Goal: Task Accomplishment & Management: Complete application form

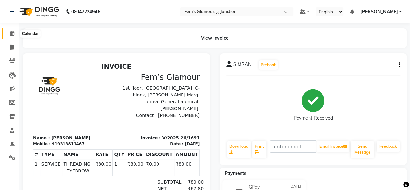
click at [10, 33] on icon at bounding box center [12, 33] width 4 height 5
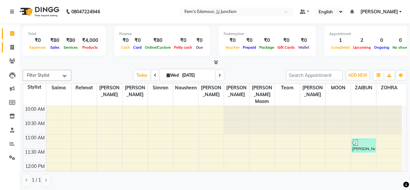
click at [16, 45] on span at bounding box center [11, 47] width 11 height 7
select select "service"
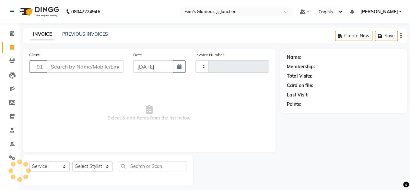
type input "1692"
select select "4132"
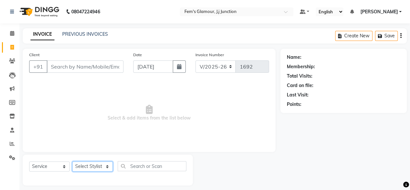
click at [92, 166] on select "Select Stylist fatima maam [PERSON_NAME] [PERSON_NAME] maam MOON Nagma Nasreen …" at bounding box center [92, 166] width 41 height 10
select select "21534"
click at [72, 161] on select "Select Stylist fatima maam [PERSON_NAME] [PERSON_NAME] maam MOON Nagma Nasreen …" at bounding box center [92, 166] width 41 height 10
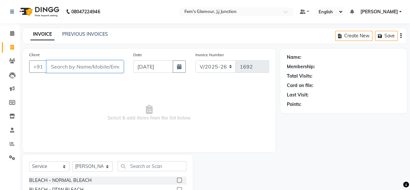
click at [91, 70] on input "Client" at bounding box center [85, 66] width 77 height 12
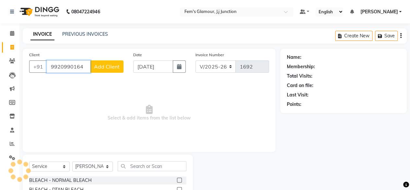
type input "9920990164"
click at [106, 67] on span "Add Client" at bounding box center [107, 66] width 26 height 6
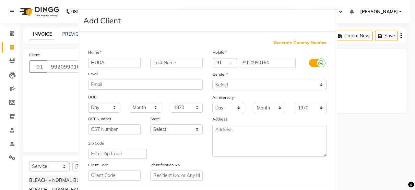
type input "HUDA"
click at [181, 60] on input "Q" at bounding box center [177, 63] width 53 height 10
type input "[PERSON_NAME]"
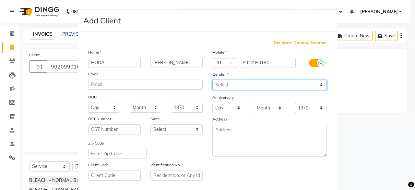
drag, startPoint x: 235, startPoint y: 85, endPoint x: 221, endPoint y: 112, distance: 30.6
click at [221, 112] on div "Mobile Country Code × 91 9920990164 Gender Select [DEMOGRAPHIC_DATA] [DEMOGRAPH…" at bounding box center [270, 115] width 124 height 132
select select "[DEMOGRAPHIC_DATA]"
click at [213, 80] on select "Select [DEMOGRAPHIC_DATA] [DEMOGRAPHIC_DATA] Other Prefer Not To Say" at bounding box center [270, 85] width 115 height 10
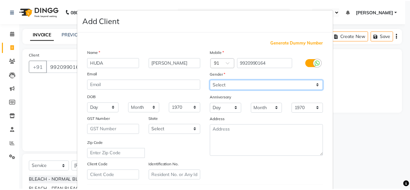
scroll to position [108, 0]
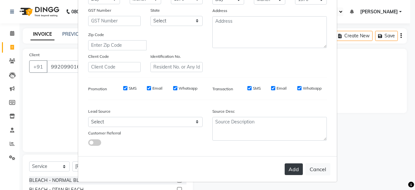
click at [288, 165] on button "Add" at bounding box center [294, 169] width 18 height 12
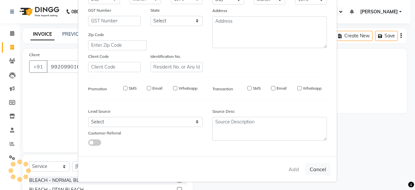
select select
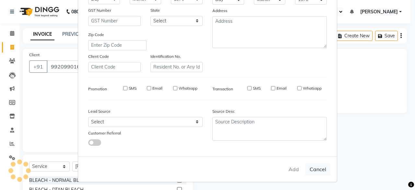
select select
checkbox input "false"
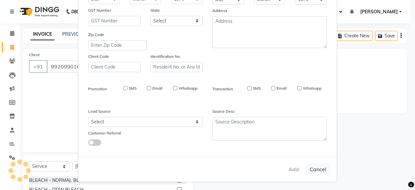
checkbox input "false"
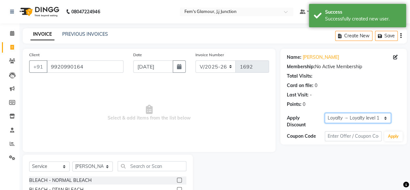
click at [351, 119] on select "Select Loyalty → Loyalty level 1 → All Customers" at bounding box center [358, 118] width 66 height 10
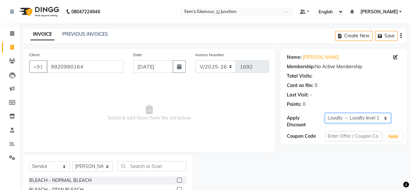
select select "0:"
click at [325, 113] on select "Select Loyalty → Loyalty level 1 → All Customers" at bounding box center [358, 118] width 66 height 10
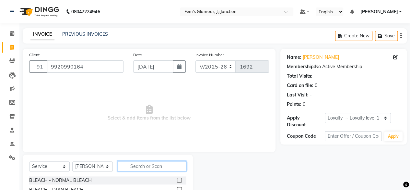
click at [143, 169] on input "text" at bounding box center [152, 166] width 69 height 10
type input "J"
type input "HAIRC"
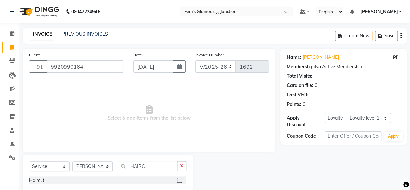
click at [179, 178] on label at bounding box center [179, 179] width 5 height 5
click at [179, 178] on input "checkbox" at bounding box center [179, 180] width 4 height 4
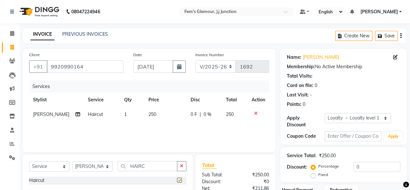
checkbox input "false"
click at [149, 112] on span "250" at bounding box center [153, 114] width 8 height 6
select select "21534"
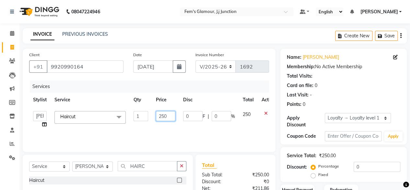
click at [165, 114] on input "250" at bounding box center [165, 116] width 19 height 10
type input "300"
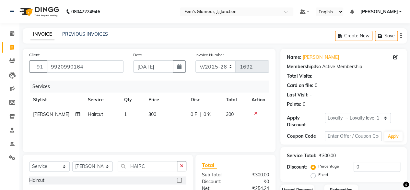
click at [347, 93] on div "Last Visit: -" at bounding box center [344, 95] width 114 height 7
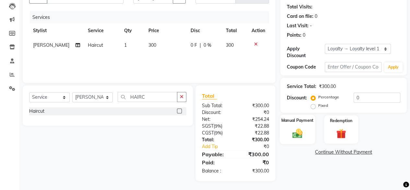
click at [293, 130] on img at bounding box center [297, 133] width 17 height 12
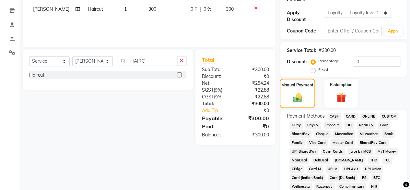
scroll to position [105, 0]
click at [334, 116] on span "CASH" at bounding box center [335, 115] width 14 height 7
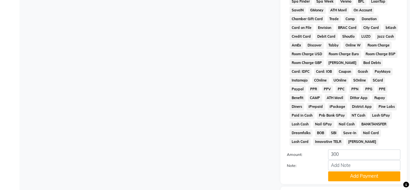
scroll to position [300, 0]
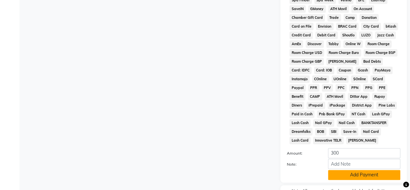
click at [349, 177] on button "Add Payment" at bounding box center [364, 175] width 72 height 10
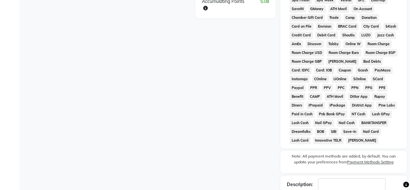
scroll to position [344, 0]
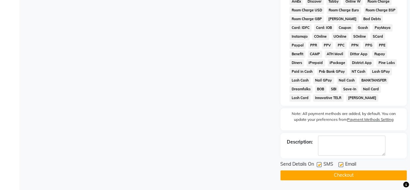
click at [349, 177] on button "Checkout" at bounding box center [344, 175] width 127 height 10
